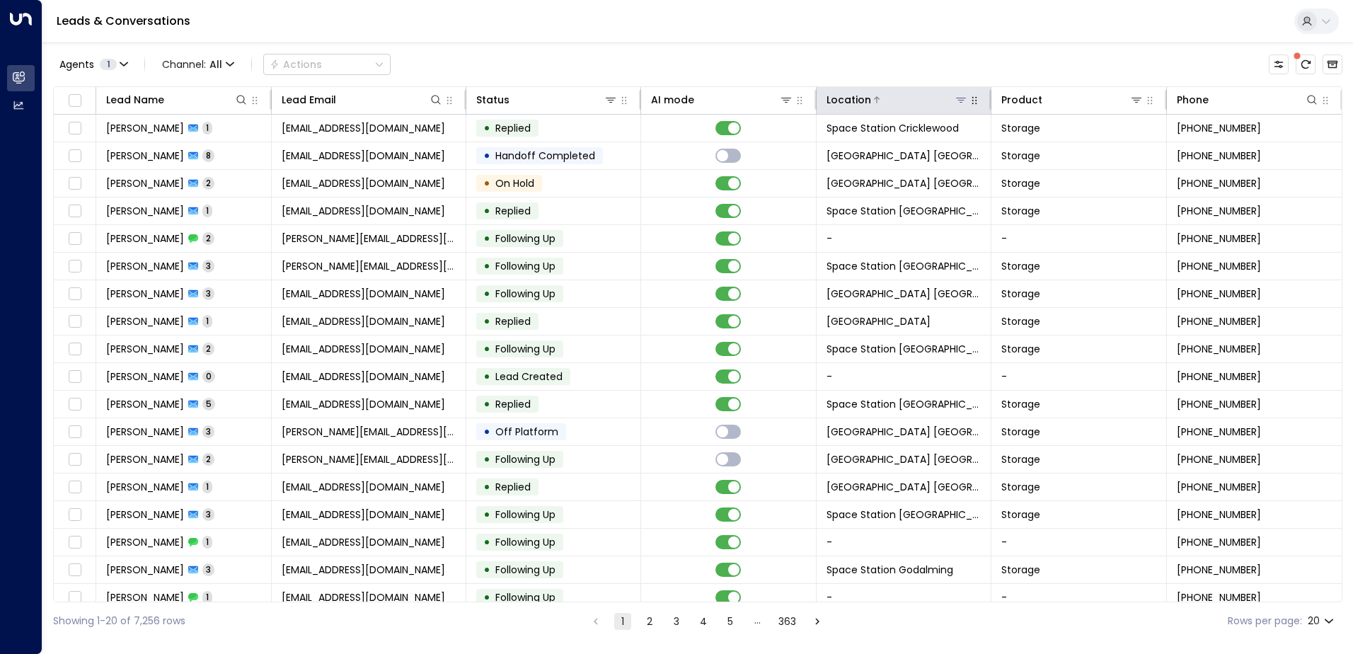
click at [959, 104] on icon at bounding box center [960, 99] width 11 height 11
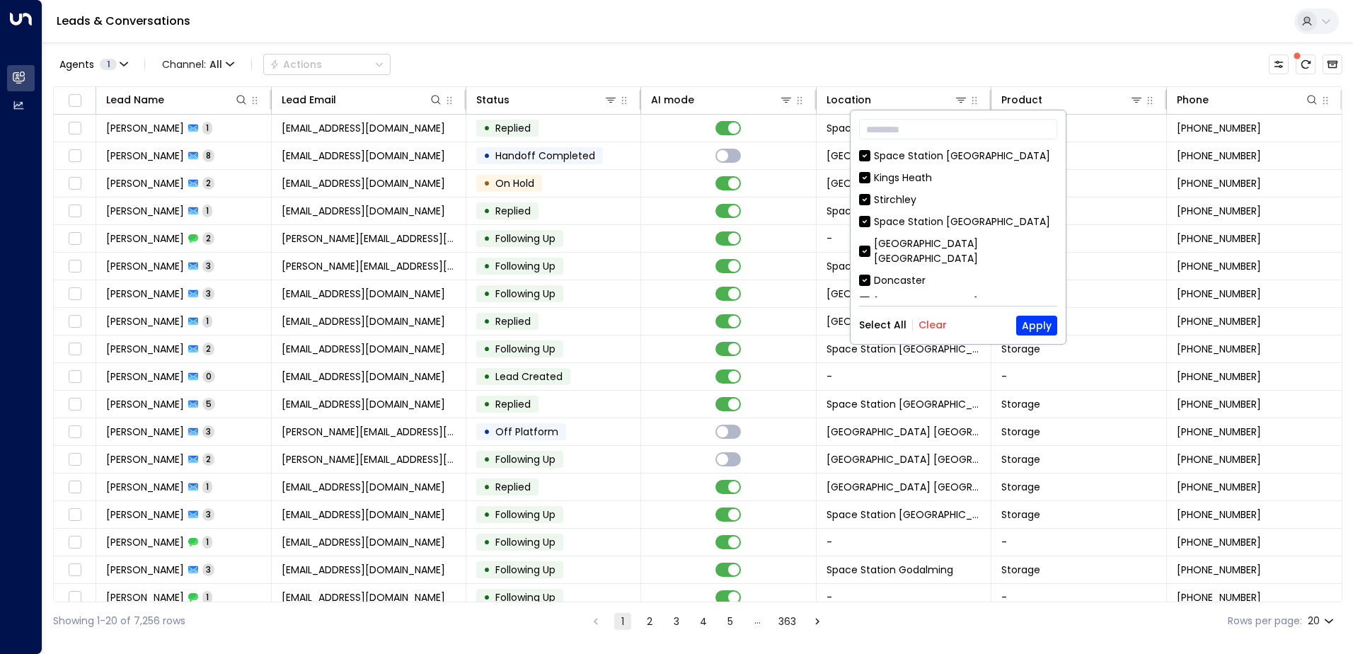
click at [925, 324] on button "Clear" at bounding box center [933, 324] width 28 height 11
click at [957, 249] on div "[GEOGRAPHIC_DATA] [GEOGRAPHIC_DATA]" at bounding box center [965, 251] width 183 height 30
click at [1044, 321] on button "Apply" at bounding box center [1036, 326] width 41 height 20
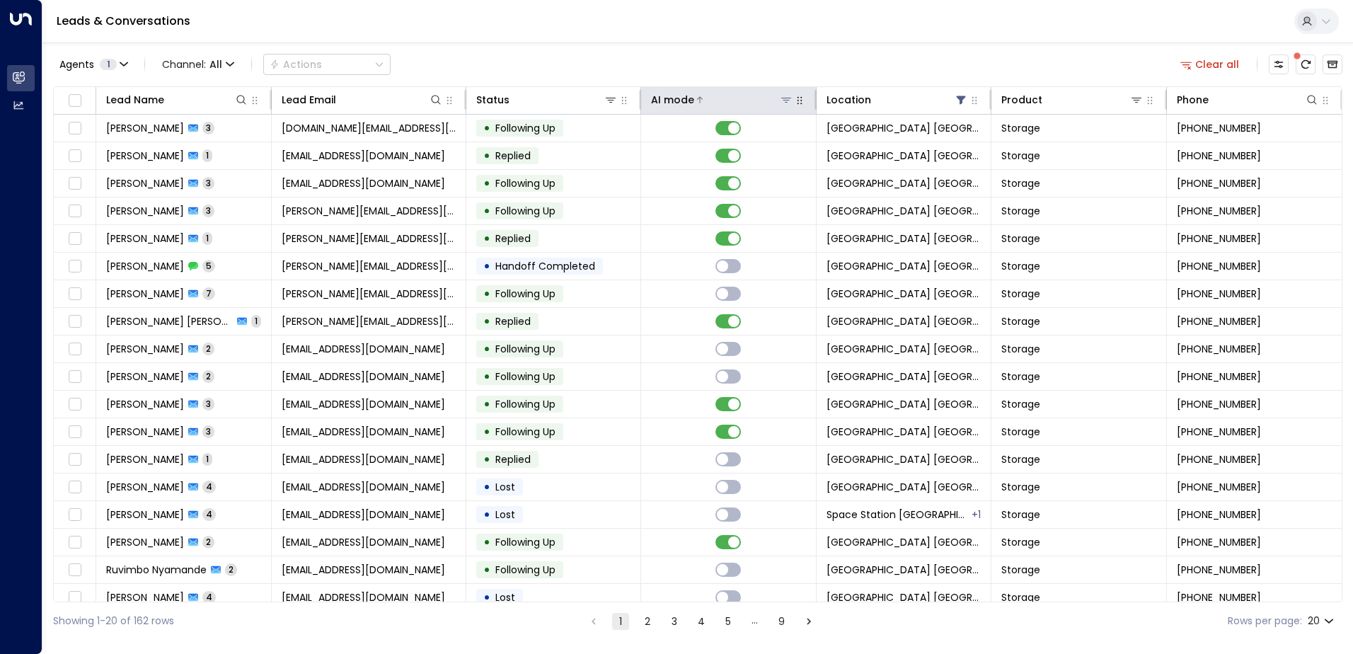
click at [746, 99] on div at bounding box center [743, 100] width 99 height 14
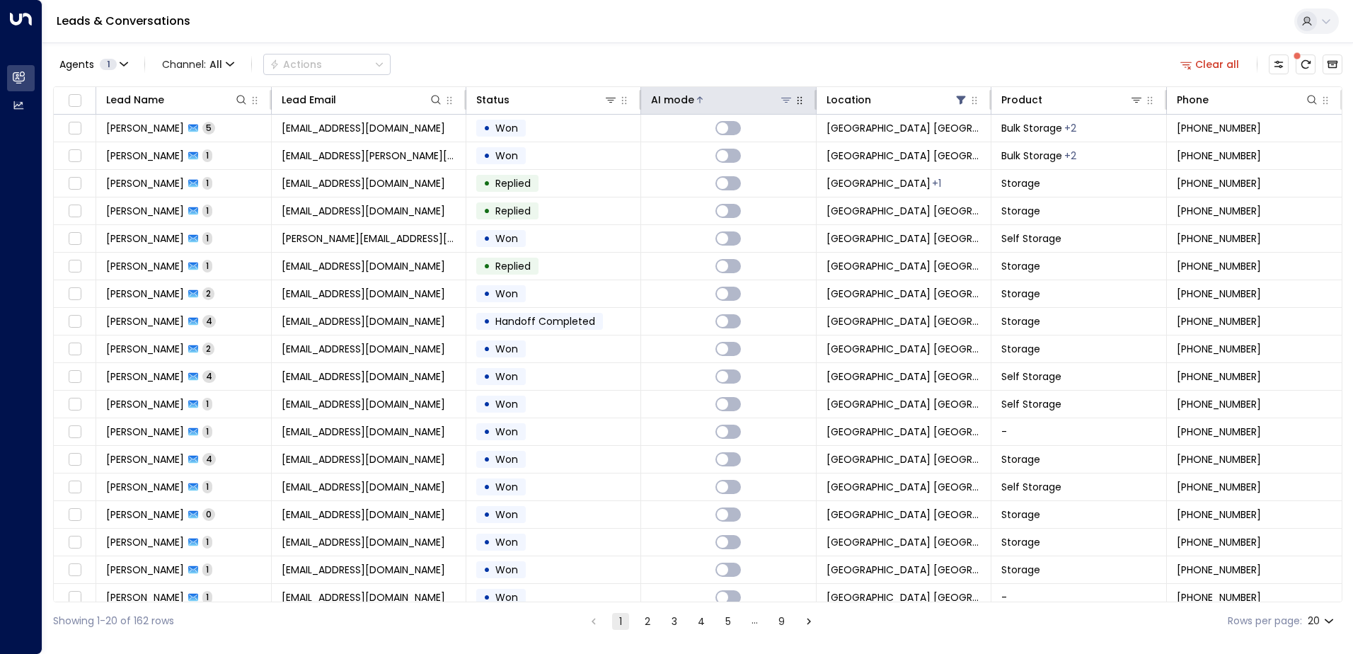
click at [747, 103] on div at bounding box center [743, 100] width 99 height 14
